Goal: Information Seeking & Learning: Learn about a topic

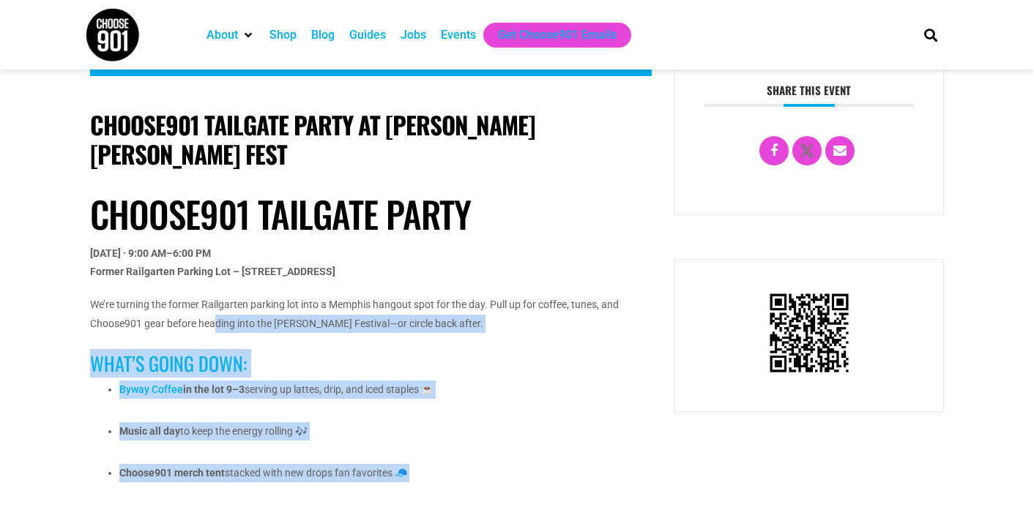
scroll to position [687, 0]
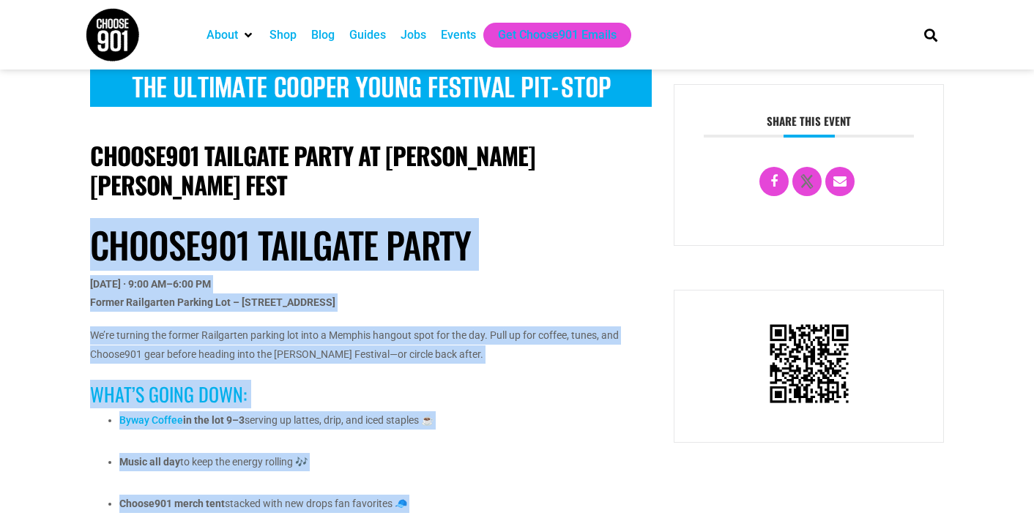
drag, startPoint x: 384, startPoint y: 335, endPoint x: 77, endPoint y: 219, distance: 328.2
copy div "Choose901 Tailgate Party Saturday, September 13 · 9:00 AM–6:00 PM Former Railga…"
